Goal: Register for event/course

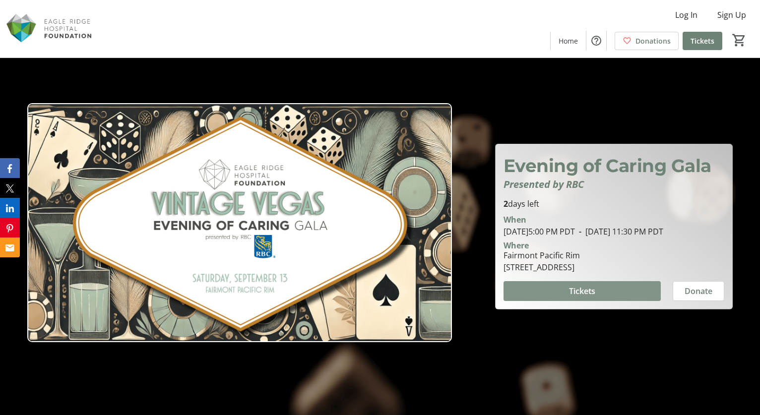
click at [596, 297] on span at bounding box center [581, 291] width 157 height 24
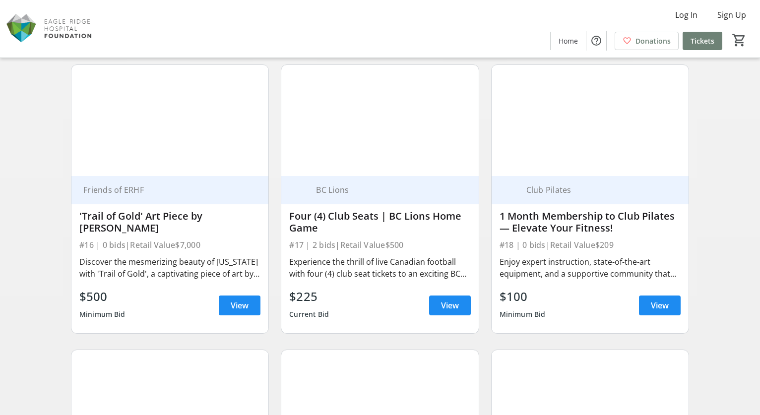
scroll to position [696, 0]
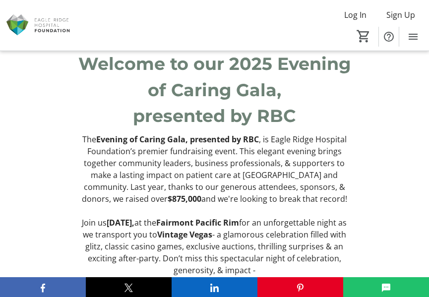
scroll to position [479, 0]
